Goal: Information Seeking & Learning: Find contact information

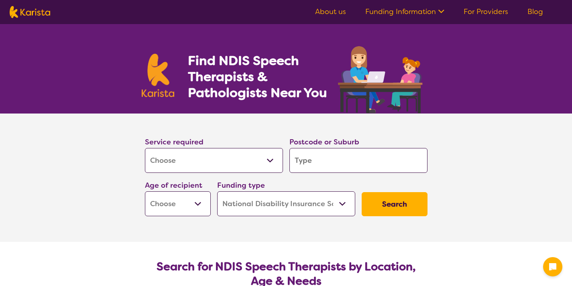
select select "[MEDICAL_DATA]"
select select "NDIS"
select select "[MEDICAL_DATA]"
select select "NDIS"
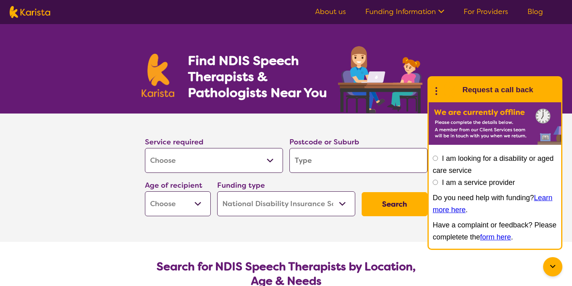
click at [334, 164] on input "search" at bounding box center [359, 160] width 138 height 25
type input "2155"
click at [196, 204] on select "Early Childhood - 0 to 9 Child - 10 to 11 Adolescent - 12 to 17 Adult - 18 to 6…" at bounding box center [178, 204] width 66 height 25
select select "AS"
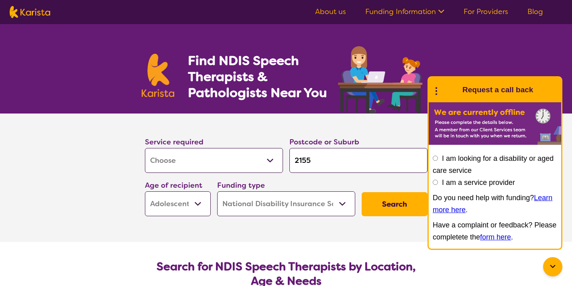
click at [145, 192] on select "Early Childhood - 0 to 9 Child - 10 to 11 Adolescent - 12 to 17 Adult - 18 to 6…" at bounding box center [178, 204] width 66 height 25
select select "AS"
click at [385, 204] on button "Search" at bounding box center [395, 204] width 66 height 24
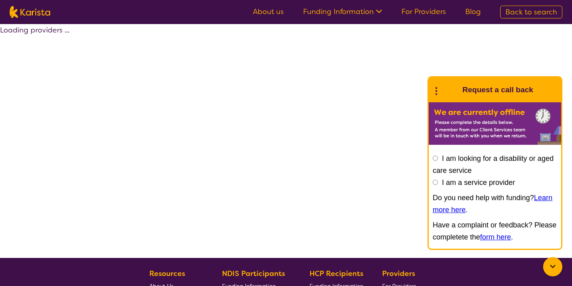
select select "by_score"
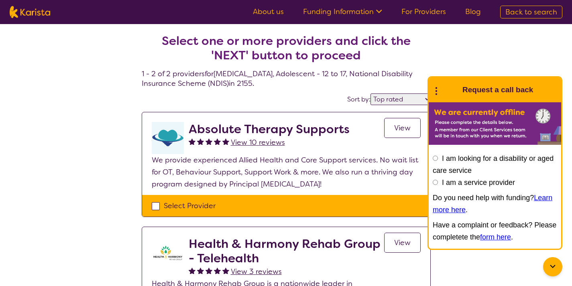
click at [547, 264] on div at bounding box center [552, 266] width 19 height 19
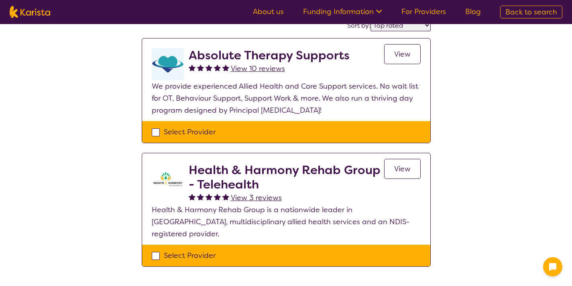
scroll to position [73, 0]
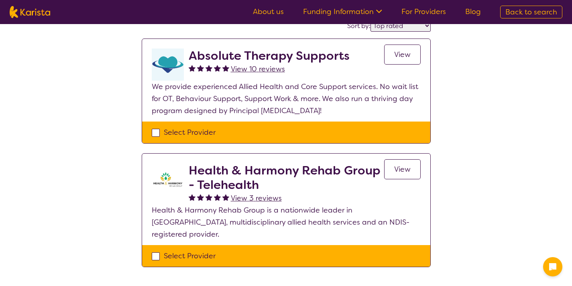
drag, startPoint x: 258, startPoint y: 138, endPoint x: 394, endPoint y: 57, distance: 158.8
click at [394, 57] on span "View" at bounding box center [402, 55] width 16 height 10
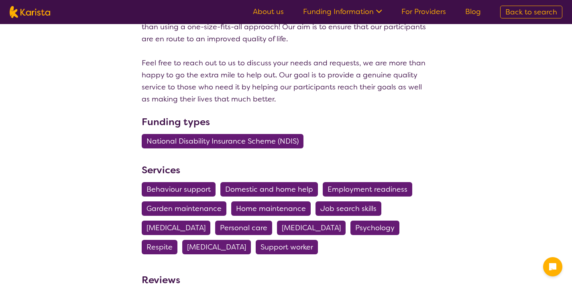
scroll to position [604, 0]
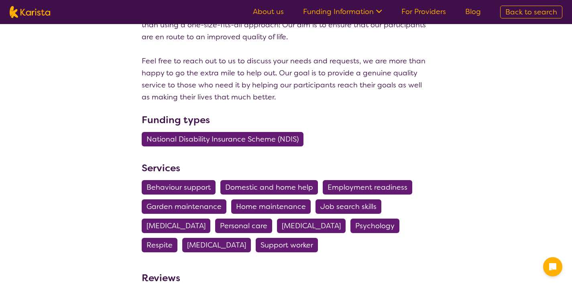
click at [187, 242] on span "[MEDICAL_DATA]" at bounding box center [216, 245] width 59 height 14
select select "[MEDICAL_DATA]"
select select "AS"
select select "NDIS"
select select "[MEDICAL_DATA]"
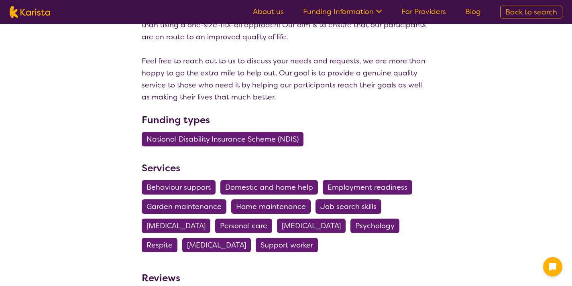
select select "AS"
select select "NDIS"
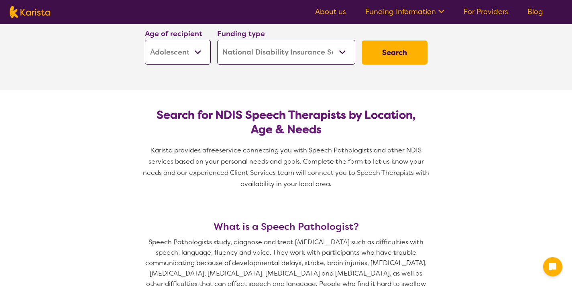
scroll to position [151, 0]
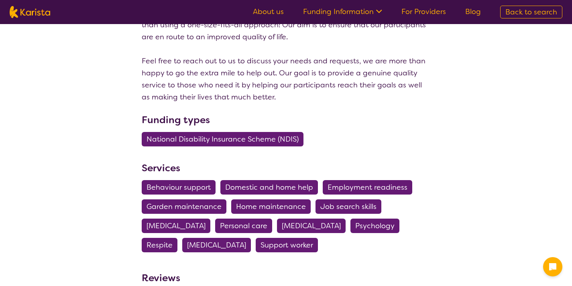
scroll to position [73, 0]
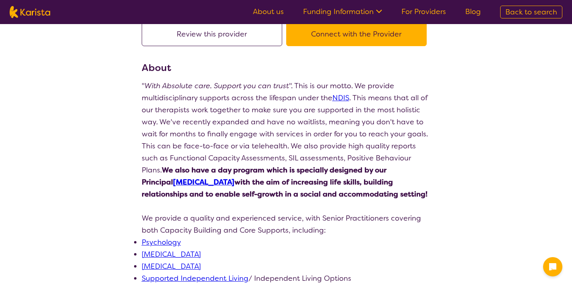
select select "by_score"
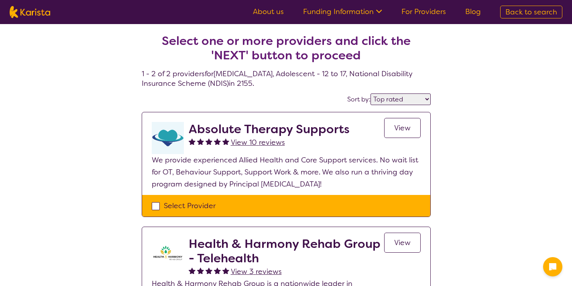
select select "[MEDICAL_DATA]"
select select "AS"
select select "NDIS"
select select "[MEDICAL_DATA]"
select select "AS"
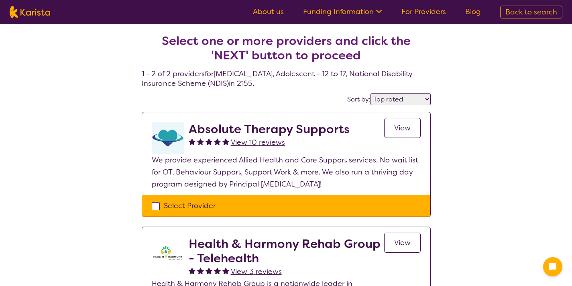
select select "NDIS"
